Goal: Information Seeking & Learning: Learn about a topic

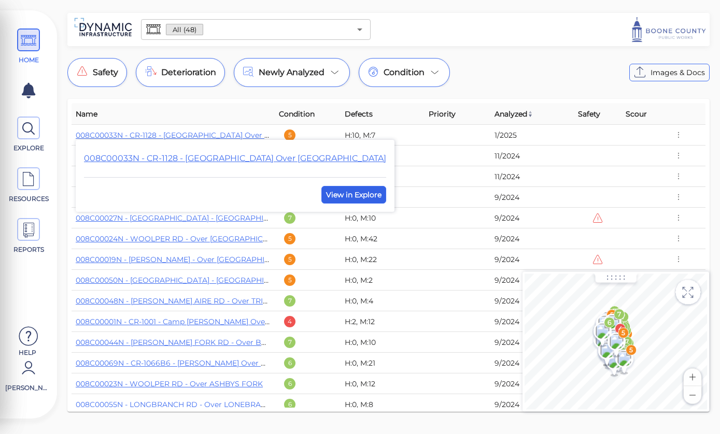
click at [326, 201] on span "View in Explore" at bounding box center [353, 195] width 55 height 12
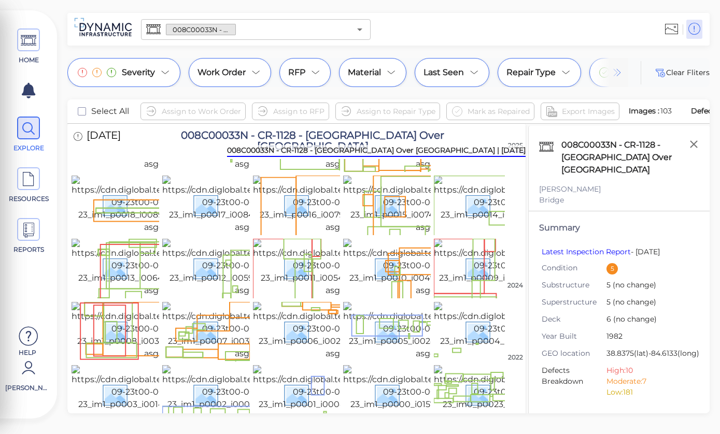
scroll to position [148, 0]
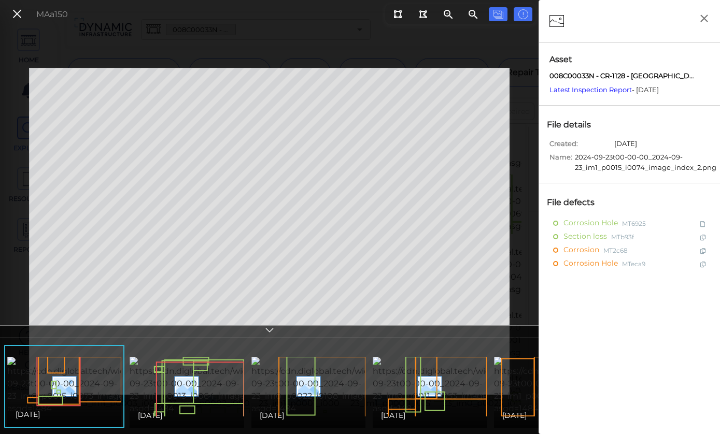
click at [18, 16] on icon at bounding box center [16, 14] width 11 height 14
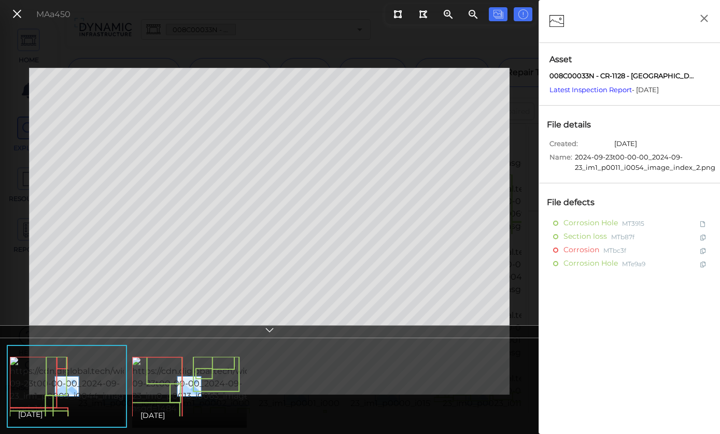
click at [17, 13] on icon at bounding box center [16, 14] width 11 height 14
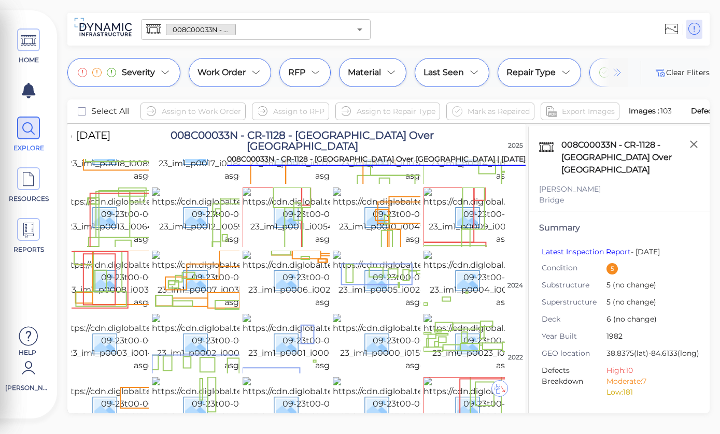
scroll to position [199, 10]
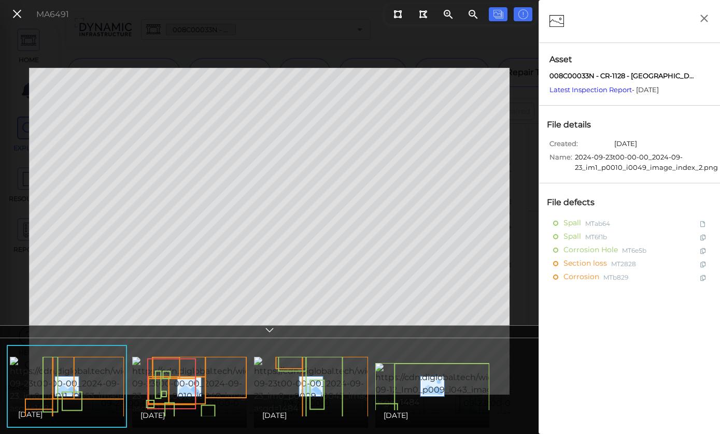
click at [20, 14] on icon at bounding box center [16, 14] width 11 height 14
